Goal: Information Seeking & Learning: Understand process/instructions

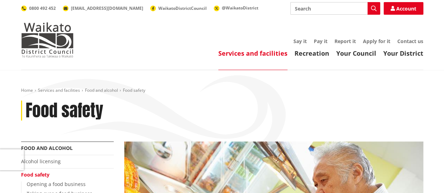
click at [147, 53] on ul "Services and facilities Recreation Your Council Your District" at bounding box center [256, 54] width 336 height 8
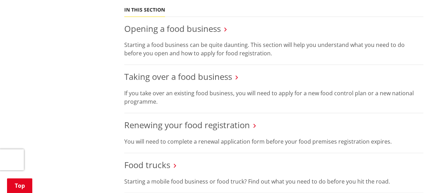
scroll to position [278, 0]
click at [174, 126] on link "Renewing your food registration" at bounding box center [187, 125] width 126 height 12
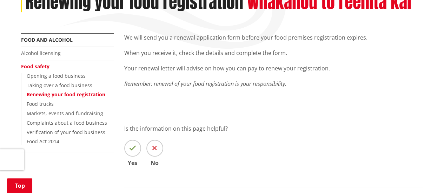
scroll to position [108, 0]
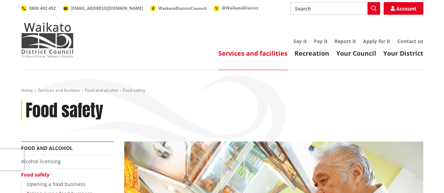
scroll to position [278, 0]
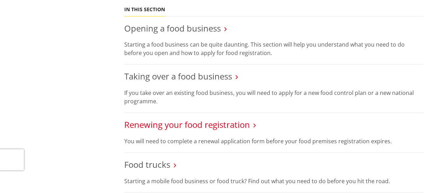
click at [228, 120] on link "Renewing your food registration" at bounding box center [187, 125] width 126 height 12
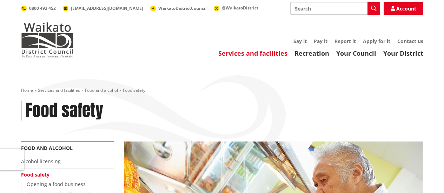
scroll to position [278, 0]
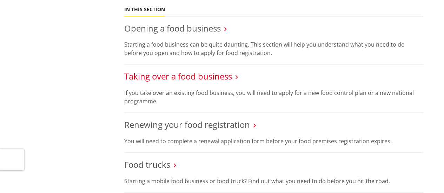
click at [197, 80] on link "Taking over a food business" at bounding box center [178, 77] width 108 height 12
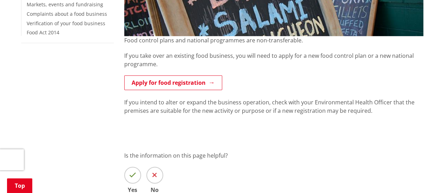
scroll to position [219, 0]
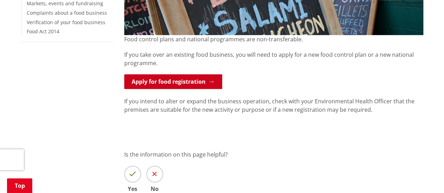
click at [209, 86] on link "Apply for food registration" at bounding box center [173, 81] width 98 height 15
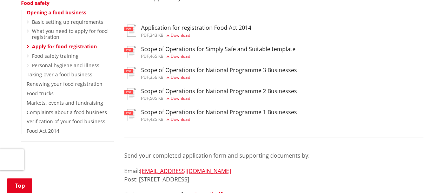
scroll to position [167, 0]
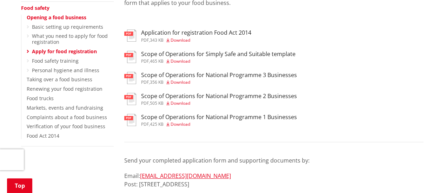
click at [134, 33] on img at bounding box center [130, 35] width 12 height 12
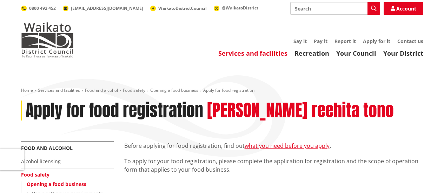
scroll to position [167, 0]
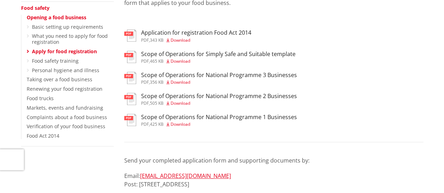
click at [208, 52] on h3 "Scope of Operations for Simply Safe and Suitable template" at bounding box center [218, 54] width 155 height 7
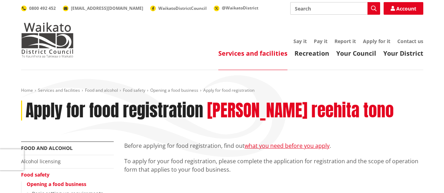
scroll to position [167, 0]
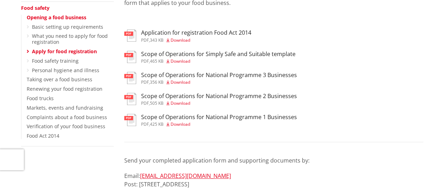
click at [168, 74] on h3 "Scope of Operations for National Programme 3 Businesses" at bounding box center [219, 75] width 156 height 7
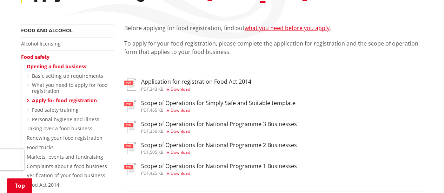
scroll to position [116, 0]
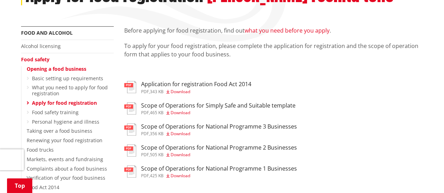
click at [294, 29] on link "what you need before you apply" at bounding box center [287, 31] width 85 height 8
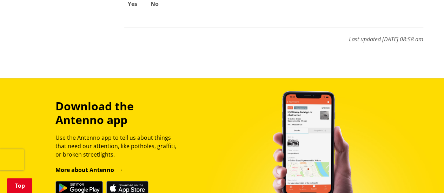
scroll to position [806, 0]
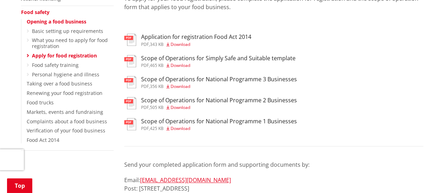
scroll to position [163, 0]
click at [47, 82] on link "Taking over a food business" at bounding box center [60, 83] width 66 height 7
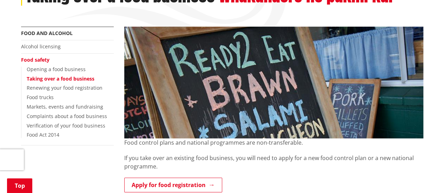
scroll to position [112, 0]
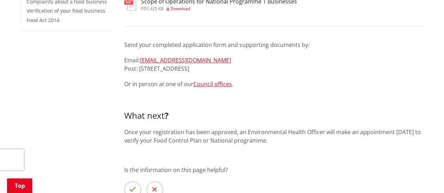
scroll to position [284, 0]
